Goal: Task Accomplishment & Management: Use online tool/utility

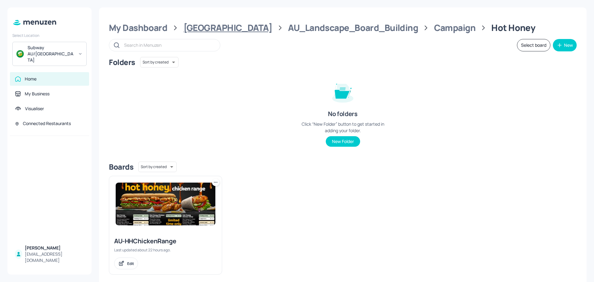
click at [207, 28] on div "[GEOGRAPHIC_DATA]" at bounding box center [227, 27] width 89 height 11
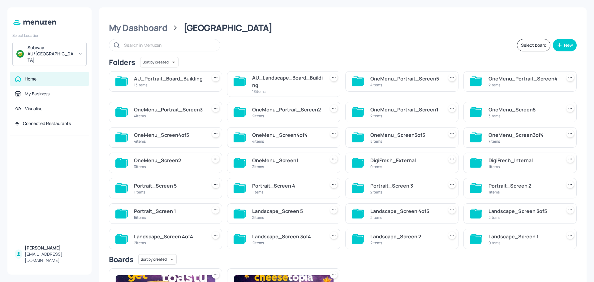
click at [285, 77] on div "AU_Landscape_Board_Building" at bounding box center [287, 81] width 71 height 15
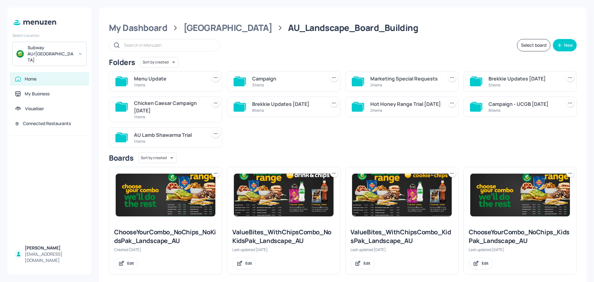
click at [269, 80] on div "Campaign" at bounding box center [287, 78] width 71 height 7
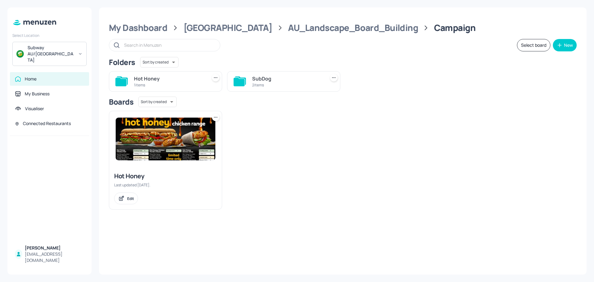
click at [262, 84] on div "2 items" at bounding box center [287, 84] width 71 height 5
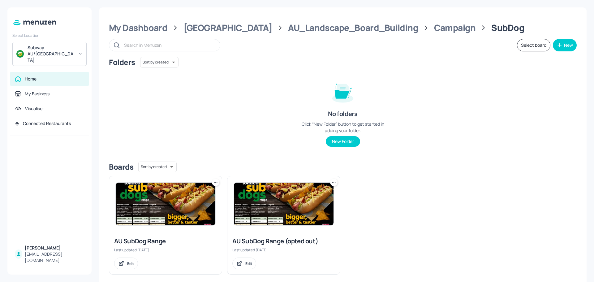
scroll to position [7, 0]
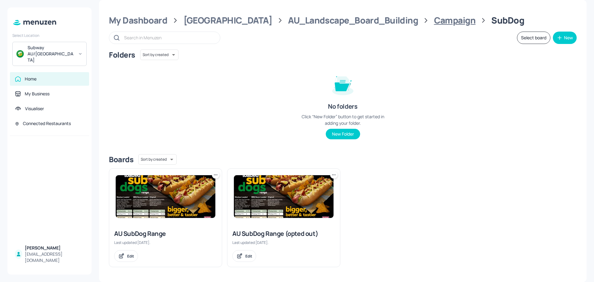
click at [434, 20] on div "Campaign" at bounding box center [455, 20] width 42 height 11
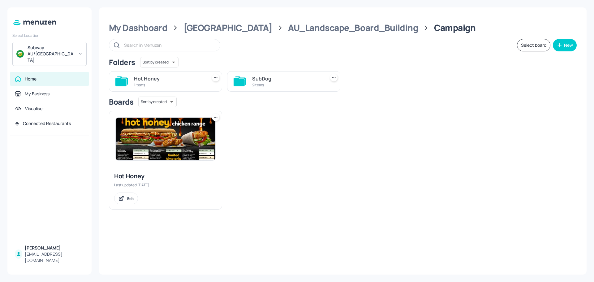
scroll to position [0, 0]
click at [329, 30] on div "AU_Landscape_Board_Building" at bounding box center [353, 27] width 130 height 11
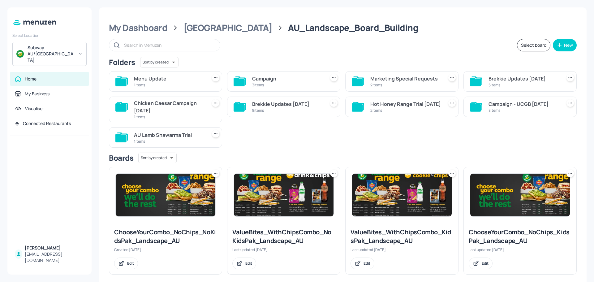
click at [177, 85] on div "1 items" at bounding box center [169, 84] width 71 height 5
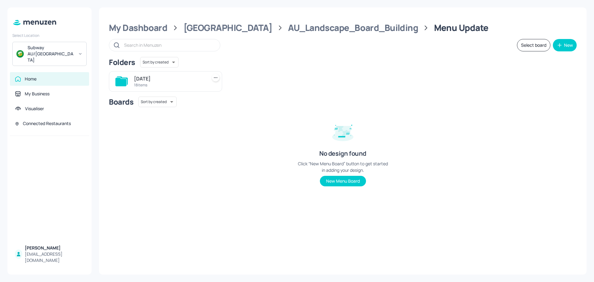
click at [154, 80] on div "[DATE]" at bounding box center [169, 78] width 71 height 7
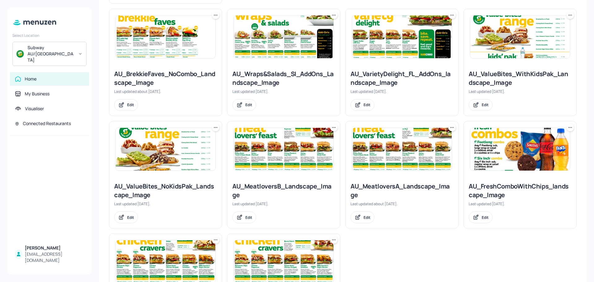
scroll to position [404, 0]
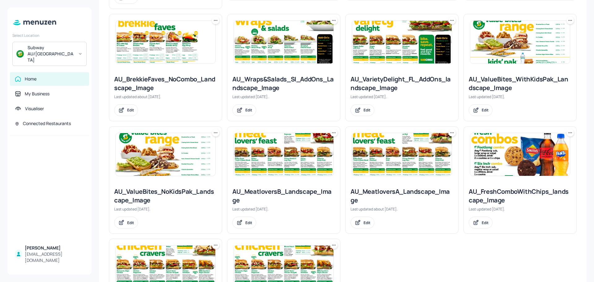
click at [380, 37] on img at bounding box center [402, 42] width 100 height 43
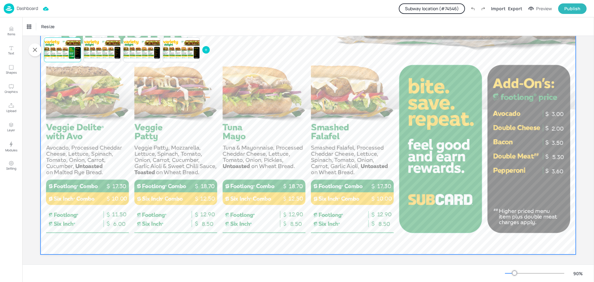
scroll to position [108, 0]
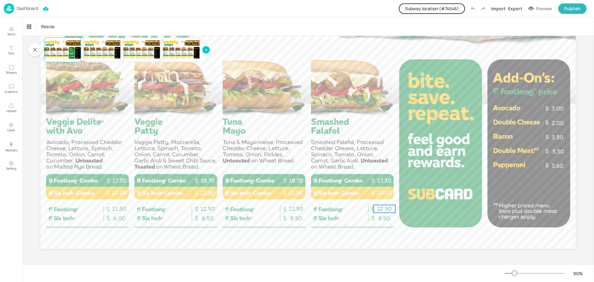
click at [382, 205] on span "12.90" at bounding box center [384, 208] width 15 height 7
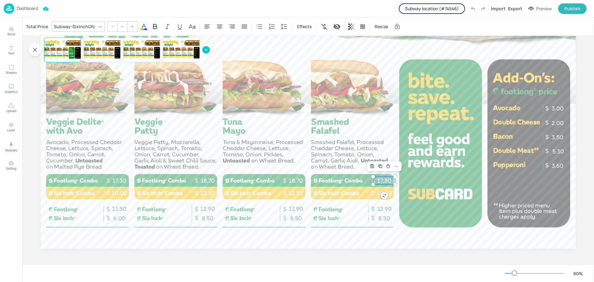
type input "20"
click at [385, 178] on p "17.30" at bounding box center [384, 181] width 22 height 8
click at [30, 26] on div "Total Price" at bounding box center [37, 27] width 24 height 10
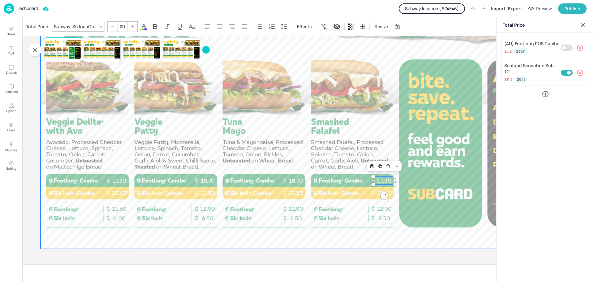
click at [360, 122] on div at bounding box center [308, 98] width 535 height 301
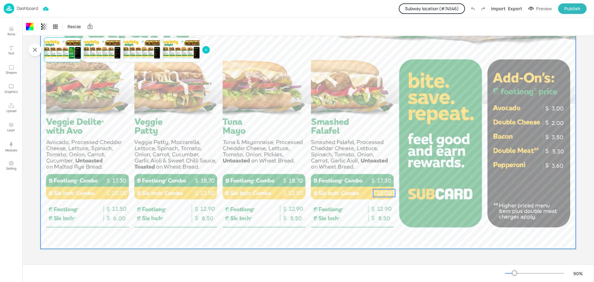
click at [383, 195] on p "10.00" at bounding box center [384, 193] width 22 height 8
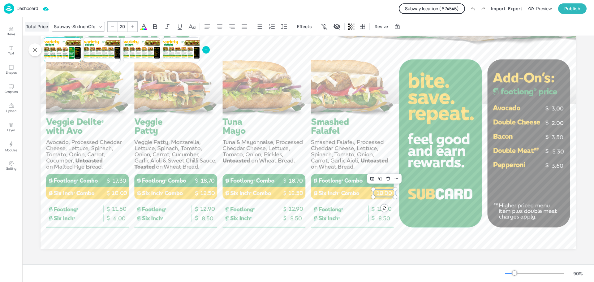
click at [32, 27] on div "Total Price" at bounding box center [37, 27] width 24 height 10
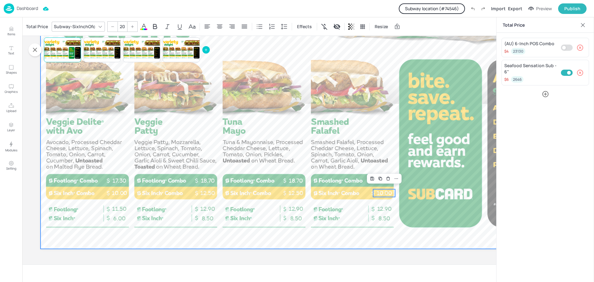
click at [318, 141] on div at bounding box center [308, 98] width 535 height 301
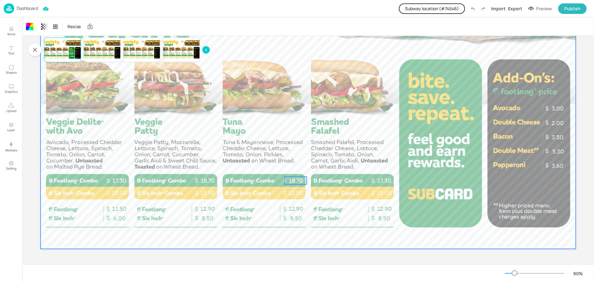
click at [290, 179] on p "18.70" at bounding box center [296, 181] width 22 height 8
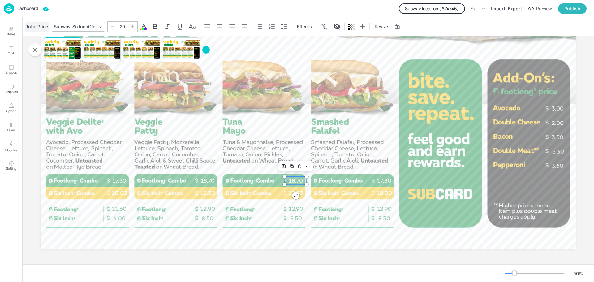
click at [35, 24] on div "Total Price" at bounding box center [37, 27] width 24 height 10
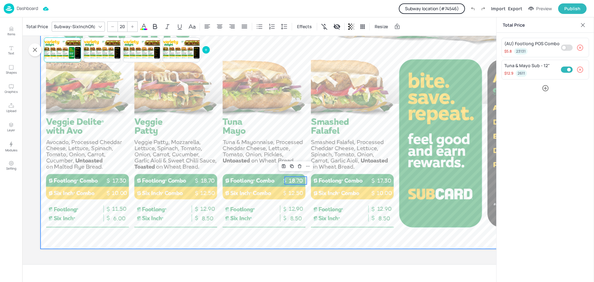
click at [104, 79] on div at bounding box center [308, 98] width 535 height 301
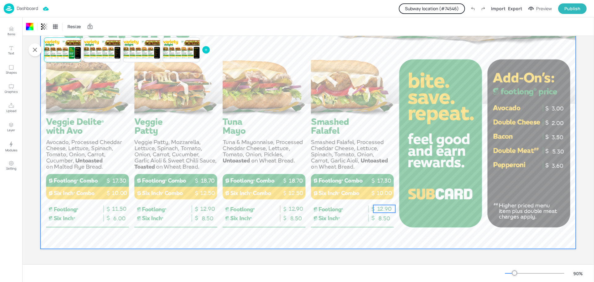
click at [381, 207] on span "12.90" at bounding box center [384, 208] width 15 height 7
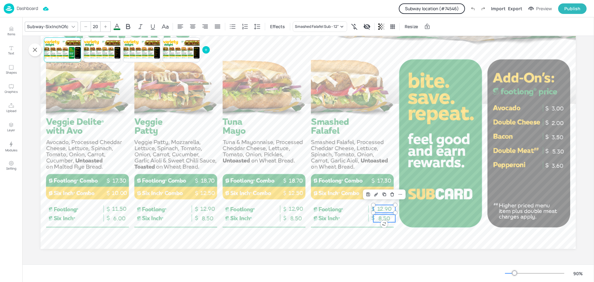
type input "20"
click at [377, 217] on p "8.50" at bounding box center [384, 218] width 22 height 8
click at [25, 11] on p "Dashboard" at bounding box center [27, 8] width 21 height 4
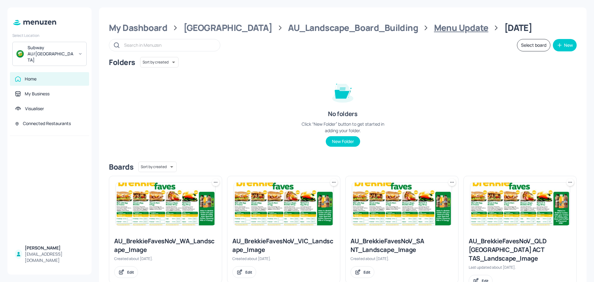
click at [434, 30] on div "Menu Update" at bounding box center [461, 27] width 54 height 11
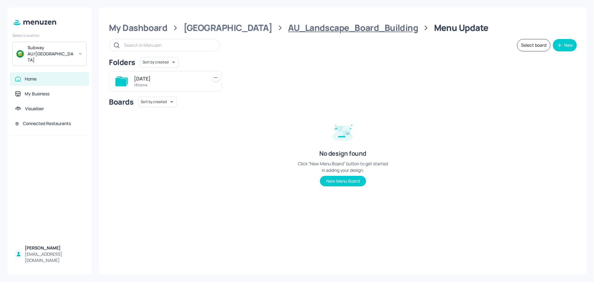
click at [352, 29] on div "AU_Landscape_Board_Building" at bounding box center [353, 27] width 130 height 11
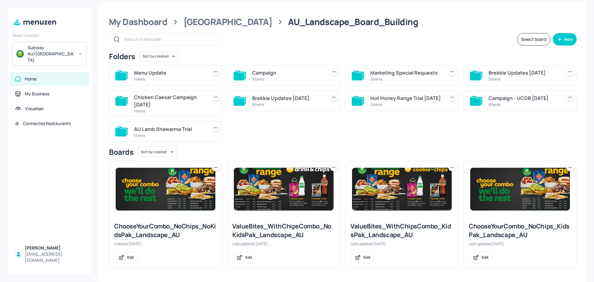
scroll to position [7, 0]
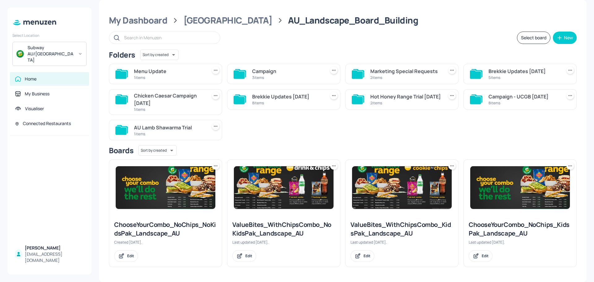
click at [281, 69] on div "Campaign" at bounding box center [287, 70] width 71 height 7
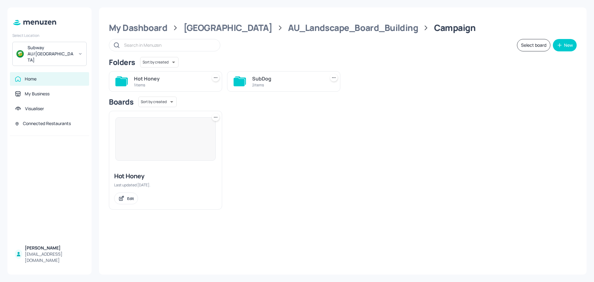
scroll to position [0, 0]
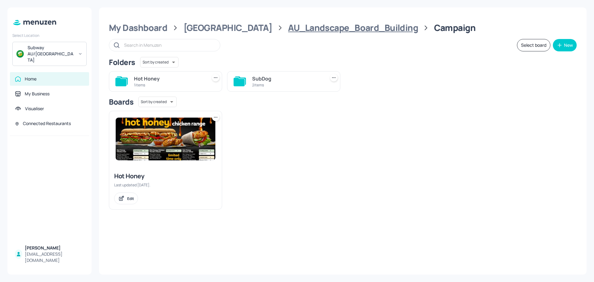
click at [317, 32] on div "AU_Landscape_Board_Building" at bounding box center [353, 27] width 130 height 11
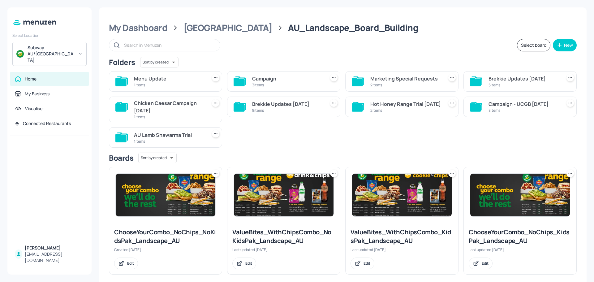
scroll to position [7, 0]
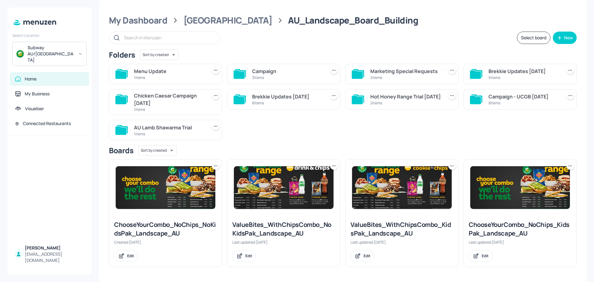
click at [391, 100] on div "Hot Honey Range Trial [DATE]" at bounding box center [405, 96] width 71 height 7
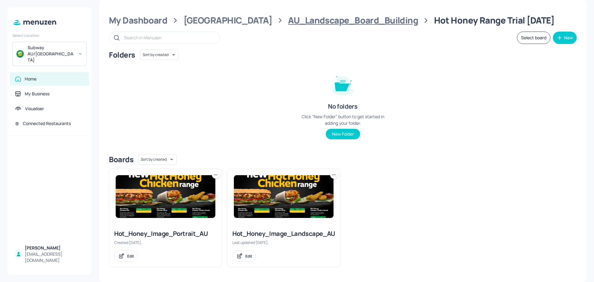
click at [307, 24] on div "AU_Landscape_Board_Building" at bounding box center [353, 20] width 130 height 11
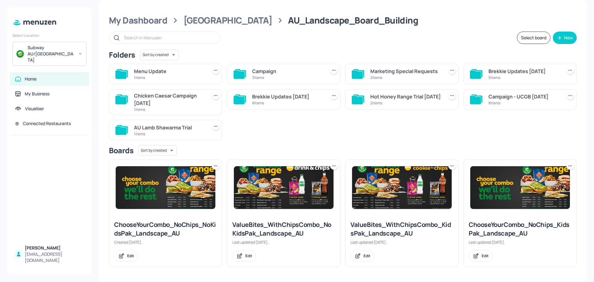
click at [260, 75] on div "3 items" at bounding box center [287, 77] width 71 height 5
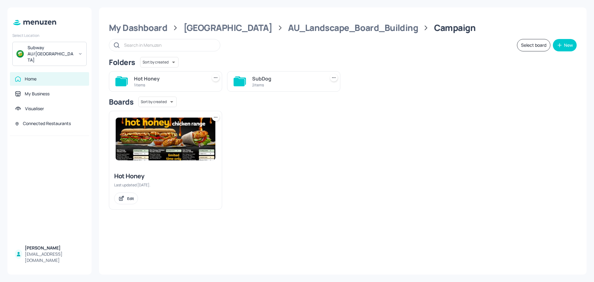
scroll to position [0, 0]
click at [298, 29] on div "AU_Landscape_Board_Building" at bounding box center [353, 27] width 130 height 11
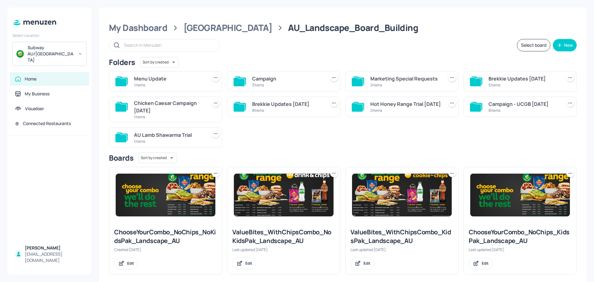
click at [168, 85] on div "1 items" at bounding box center [169, 84] width 71 height 5
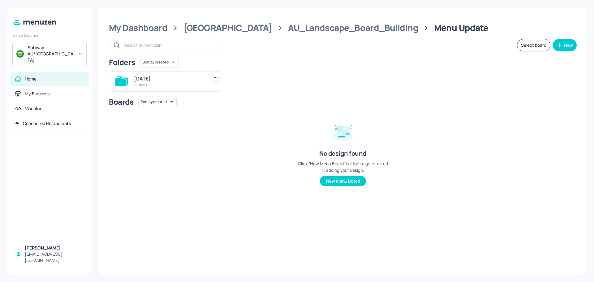
click at [168, 85] on div "18 items" at bounding box center [169, 84] width 71 height 5
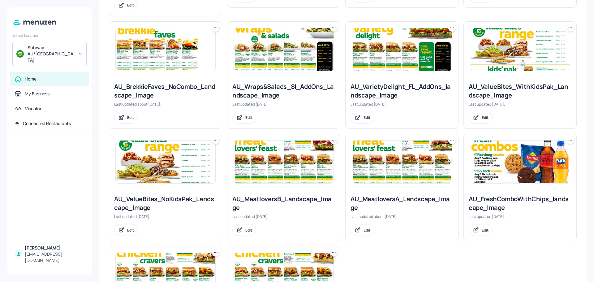
scroll to position [402, 0]
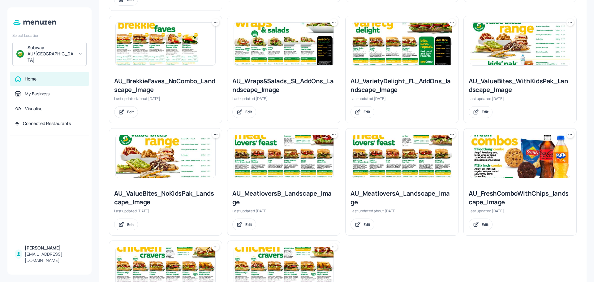
click at [303, 37] on img at bounding box center [284, 44] width 100 height 43
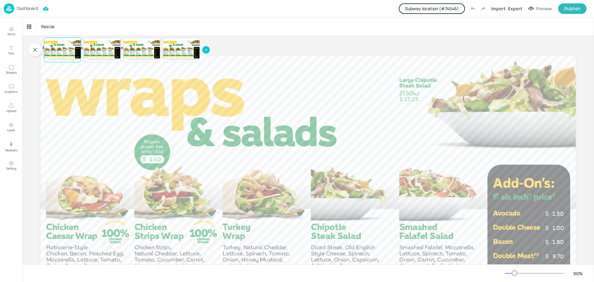
click at [447, 9] on button "Subway location (# 74546 )" at bounding box center [432, 8] width 66 height 11
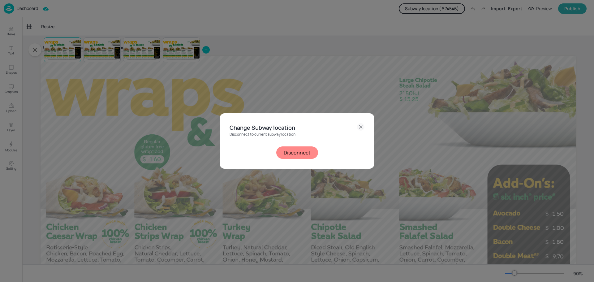
click at [299, 150] on button "Disconnect" at bounding box center [297, 152] width 42 height 12
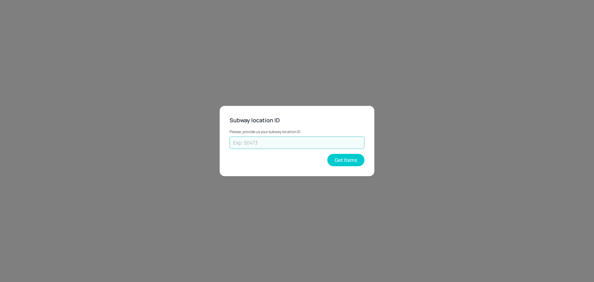
click at [292, 146] on input "text" at bounding box center [297, 142] width 135 height 12
paste input "40621"
type input "40621"
click at [337, 161] on button "Get Items" at bounding box center [345, 160] width 37 height 12
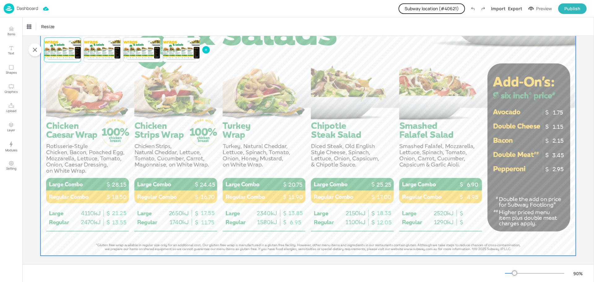
scroll to position [108, 0]
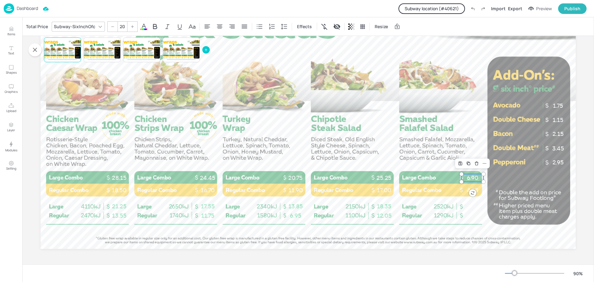
click at [466, 178] on p "6.90" at bounding box center [473, 178] width 22 height 8
click at [41, 26] on div "Total Price" at bounding box center [37, 27] width 24 height 10
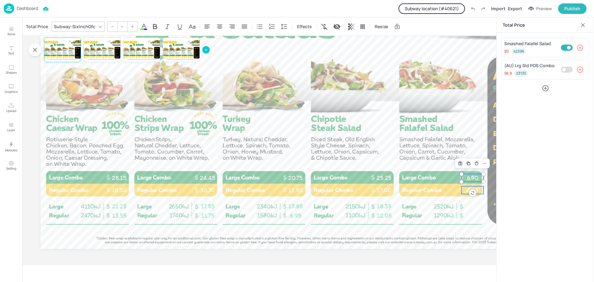
type input "20"
click at [464, 189] on p "4.95" at bounding box center [473, 190] width 22 height 8
